Goal: Task Accomplishment & Management: Use online tool/utility

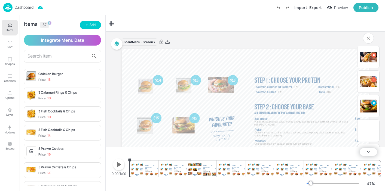
click at [23, 7] on p "Dashboard" at bounding box center [24, 7] width 19 height 4
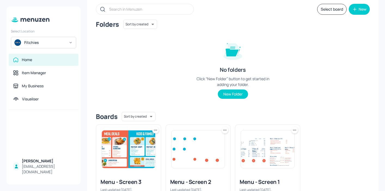
scroll to position [54, 0]
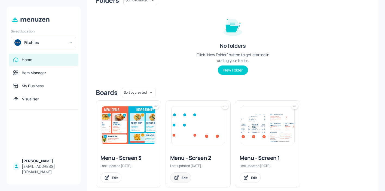
click at [183, 177] on div "Edit" at bounding box center [185, 177] width 6 height 5
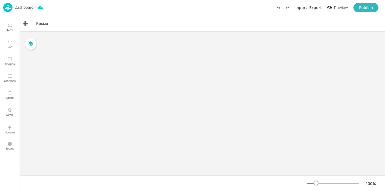
type input "$AUD - [GEOGRAPHIC_DATA]"
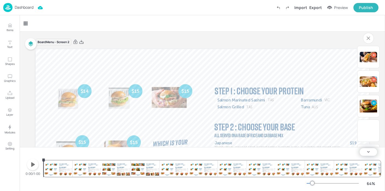
scroll to position [64, 0]
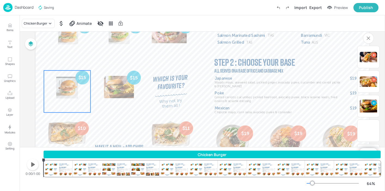
click at [67, 108] on span "Chicken Burger" at bounding box center [67, 109] width 29 height 6
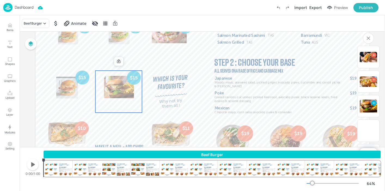
click at [108, 109] on span "Beef Burger" at bounding box center [119, 109] width 22 height 6
click at [364, 5] on div "Publish" at bounding box center [366, 8] width 14 height 6
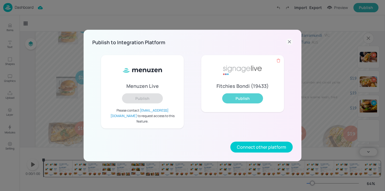
click at [244, 99] on button "Publish" at bounding box center [242, 98] width 41 height 10
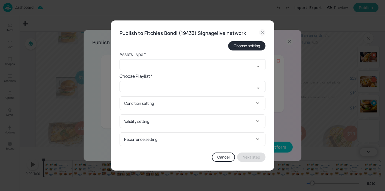
type input "All Players"
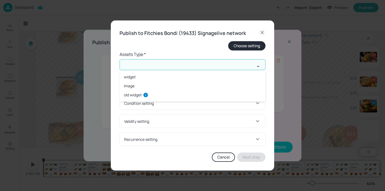
click at [242, 64] on input "text" at bounding box center [186, 64] width 135 height 11
click at [231, 76] on li "widget" at bounding box center [192, 76] width 146 height 9
type input "widget"
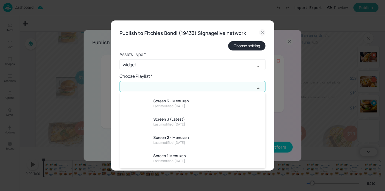
click at [229, 85] on input "text" at bounding box center [186, 86] width 135 height 11
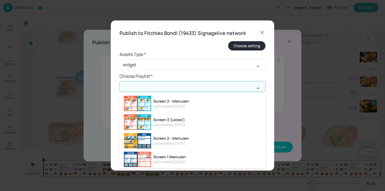
scroll to position [0, 0]
click at [263, 30] on icon at bounding box center [262, 32] width 7 height 7
